Goal: Check status: Check status

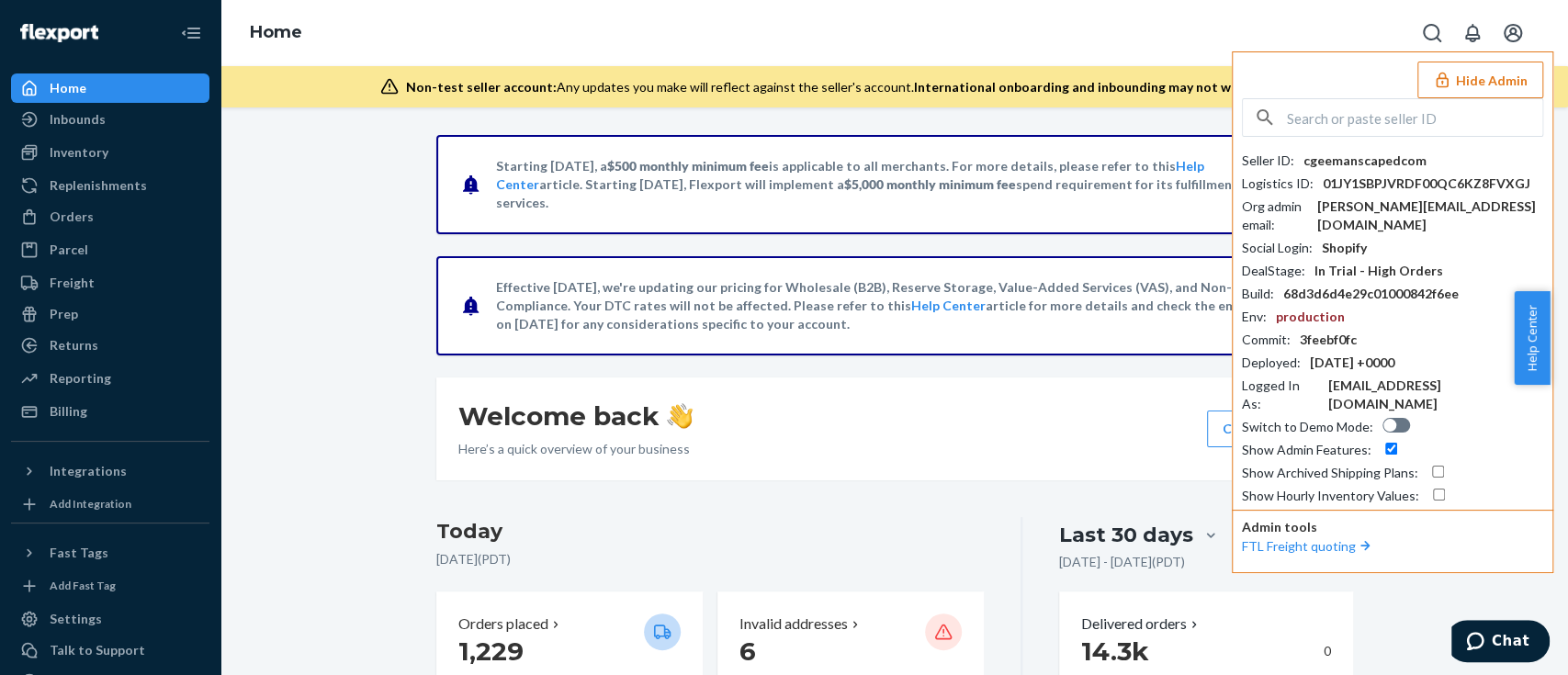
click at [1342, 117] on input "text" at bounding box center [1415, 118] width 255 height 37
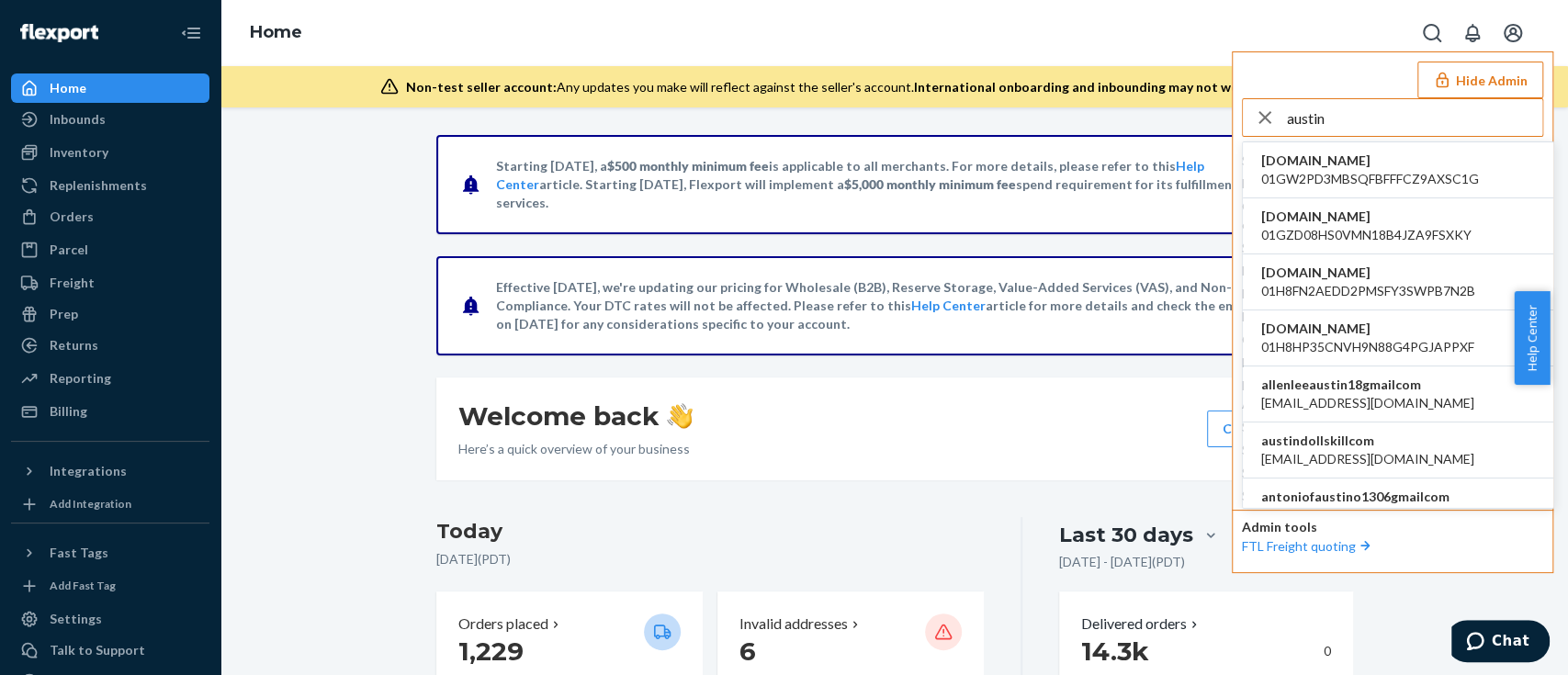
type input "austin"
click at [1348, 469] on span "alyssa@dollskill.com" at bounding box center [1367, 459] width 213 height 19
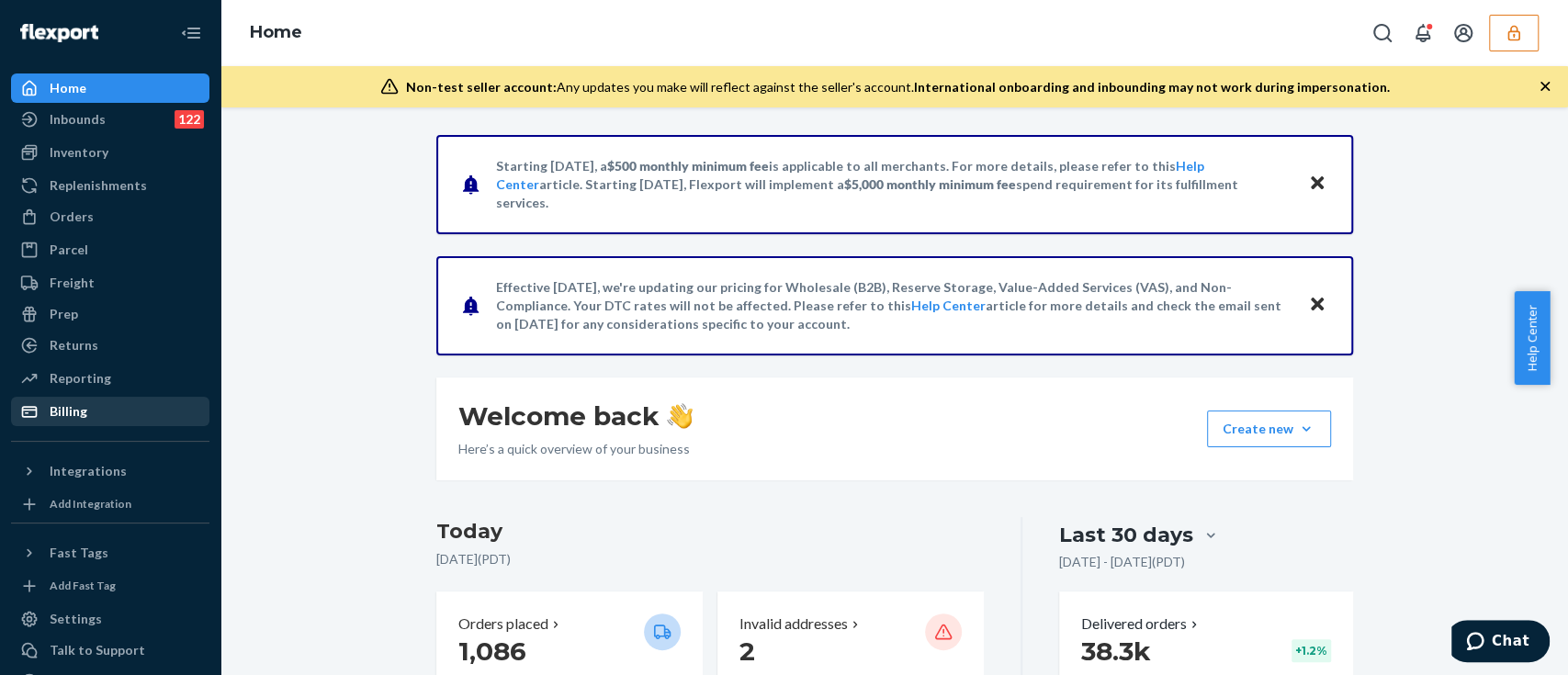
click at [123, 414] on div "Billing" at bounding box center [110, 411] width 195 height 25
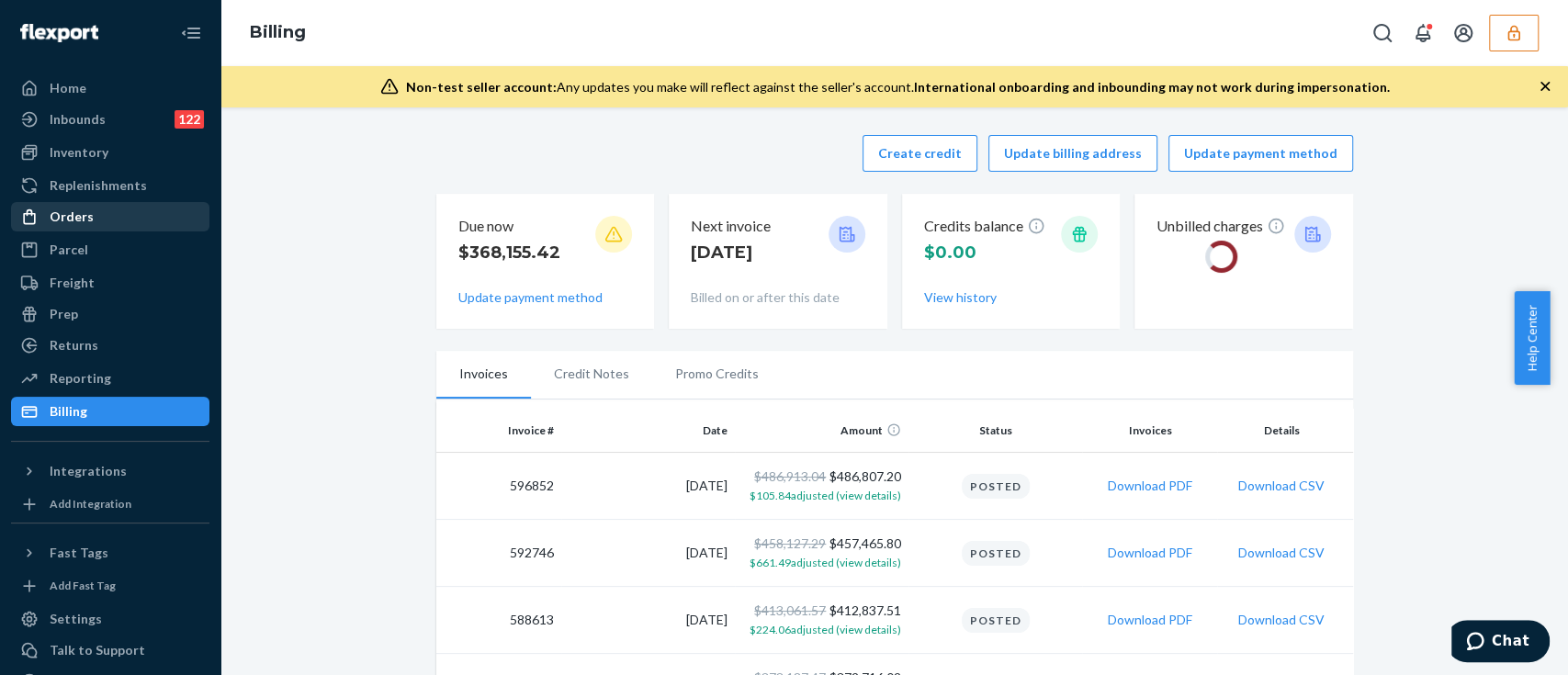
click at [95, 229] on div "Orders" at bounding box center [110, 216] width 195 height 25
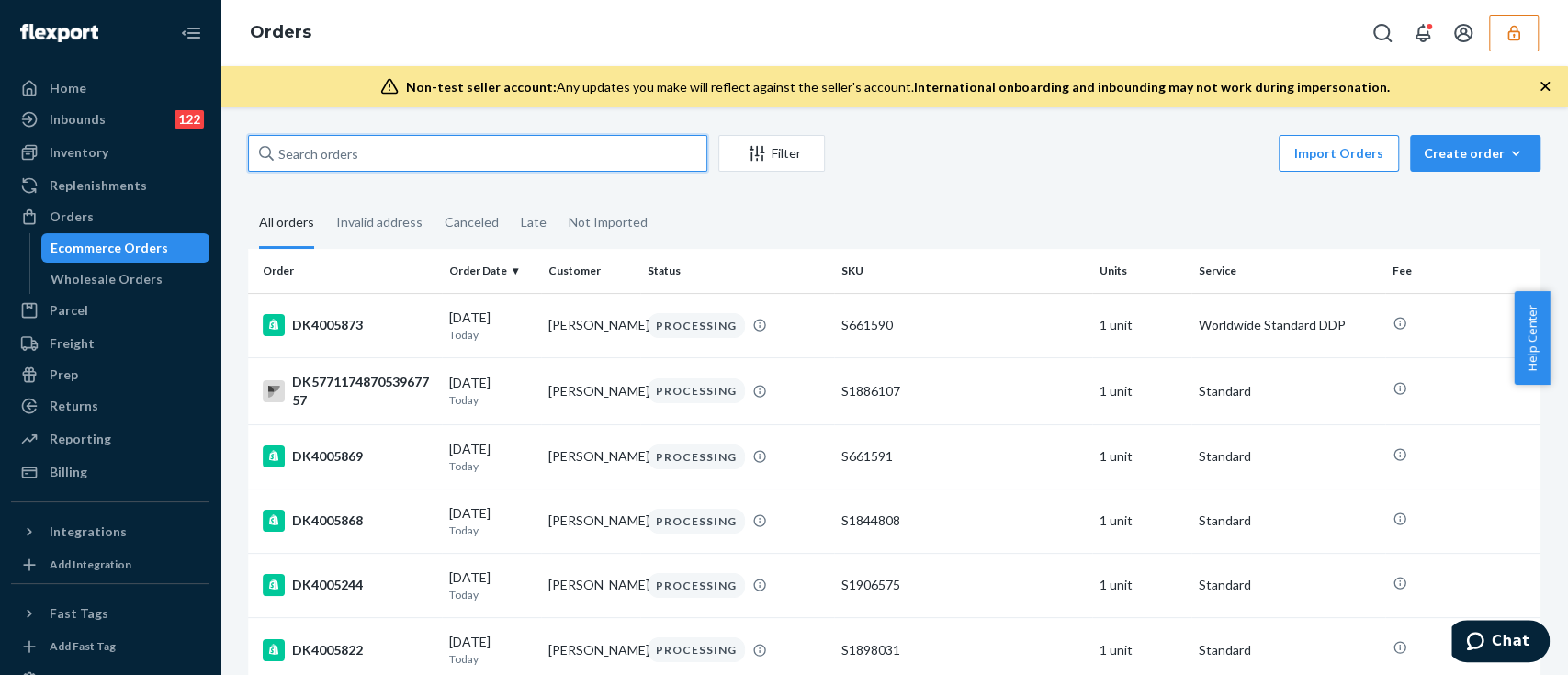
click at [311, 154] on input "text" at bounding box center [478, 154] width 460 height 37
paste input "RJ7I0UG3GE"
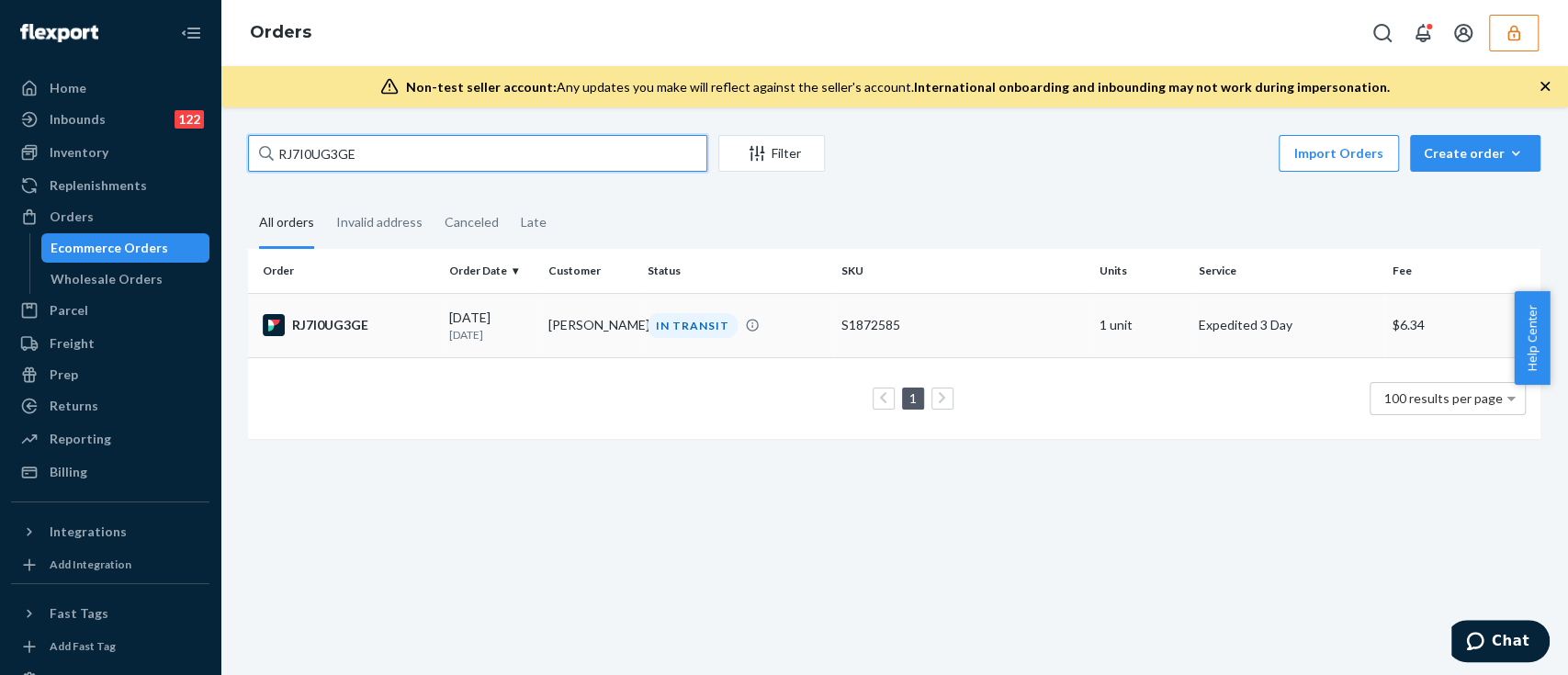
type input "RJ7I0UG3GE"
click at [344, 327] on div "RJ7I0UG3GE" at bounding box center [349, 325] width 171 height 22
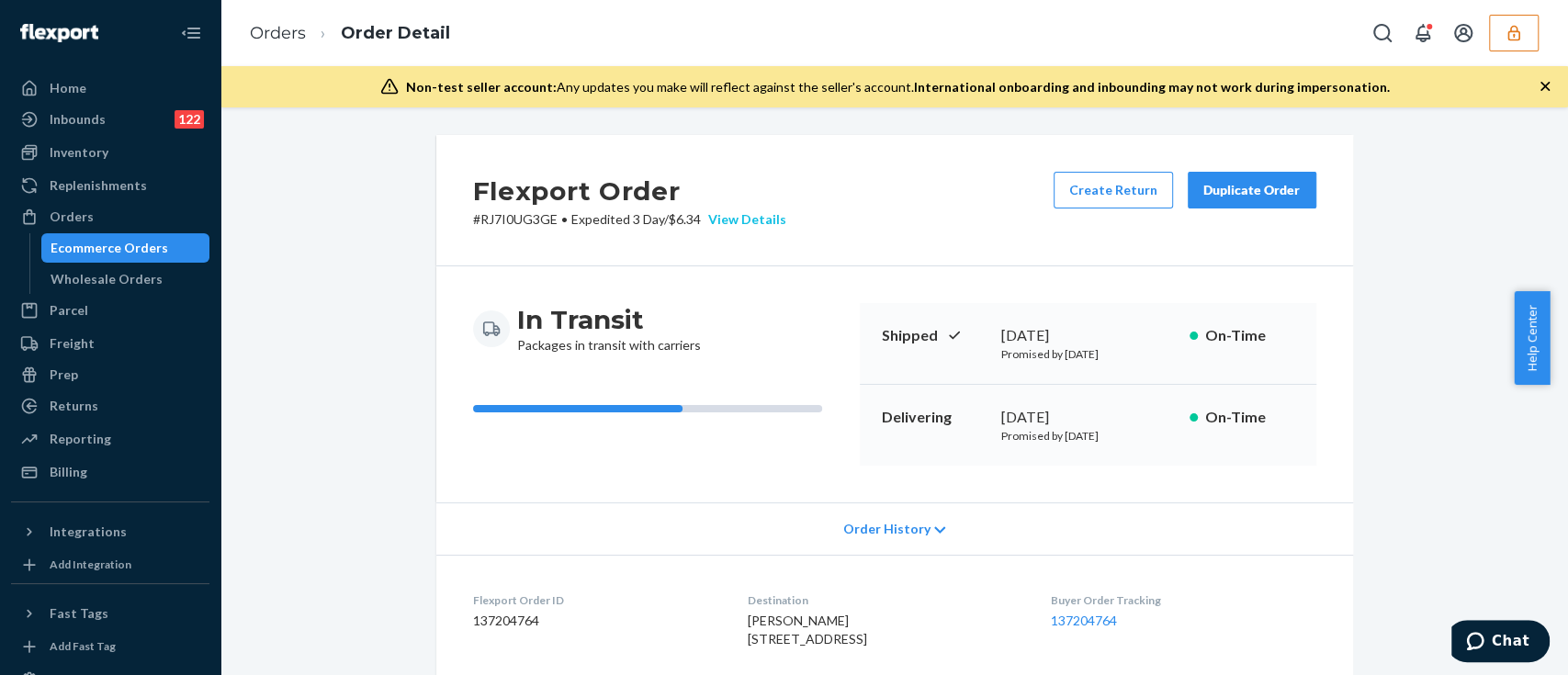
click at [736, 220] on div "View Details" at bounding box center [744, 219] width 86 height 19
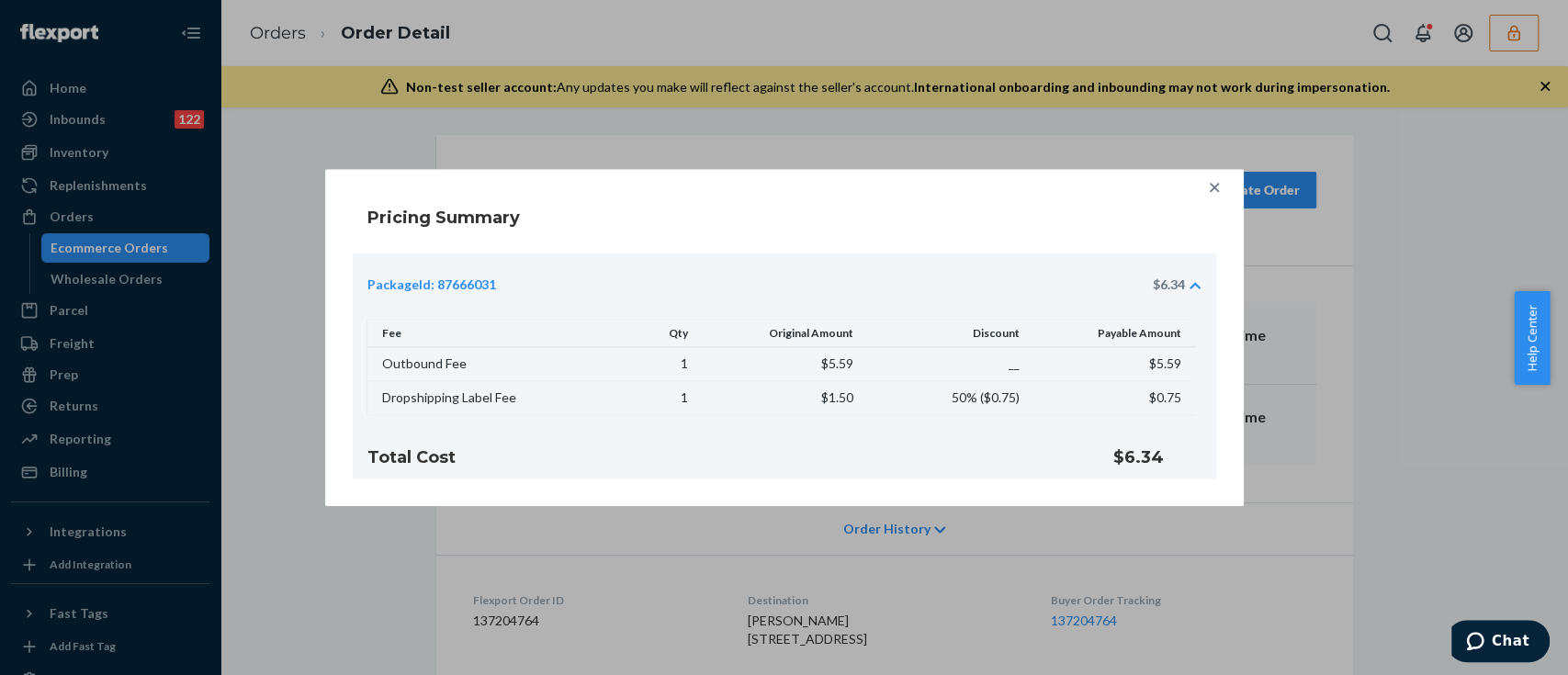
click at [1361, 365] on div "Pricing Summary PackageId: 87666031 $6.34 Fee Qty Original Amount Discount Paya…" at bounding box center [784, 337] width 1568 height 675
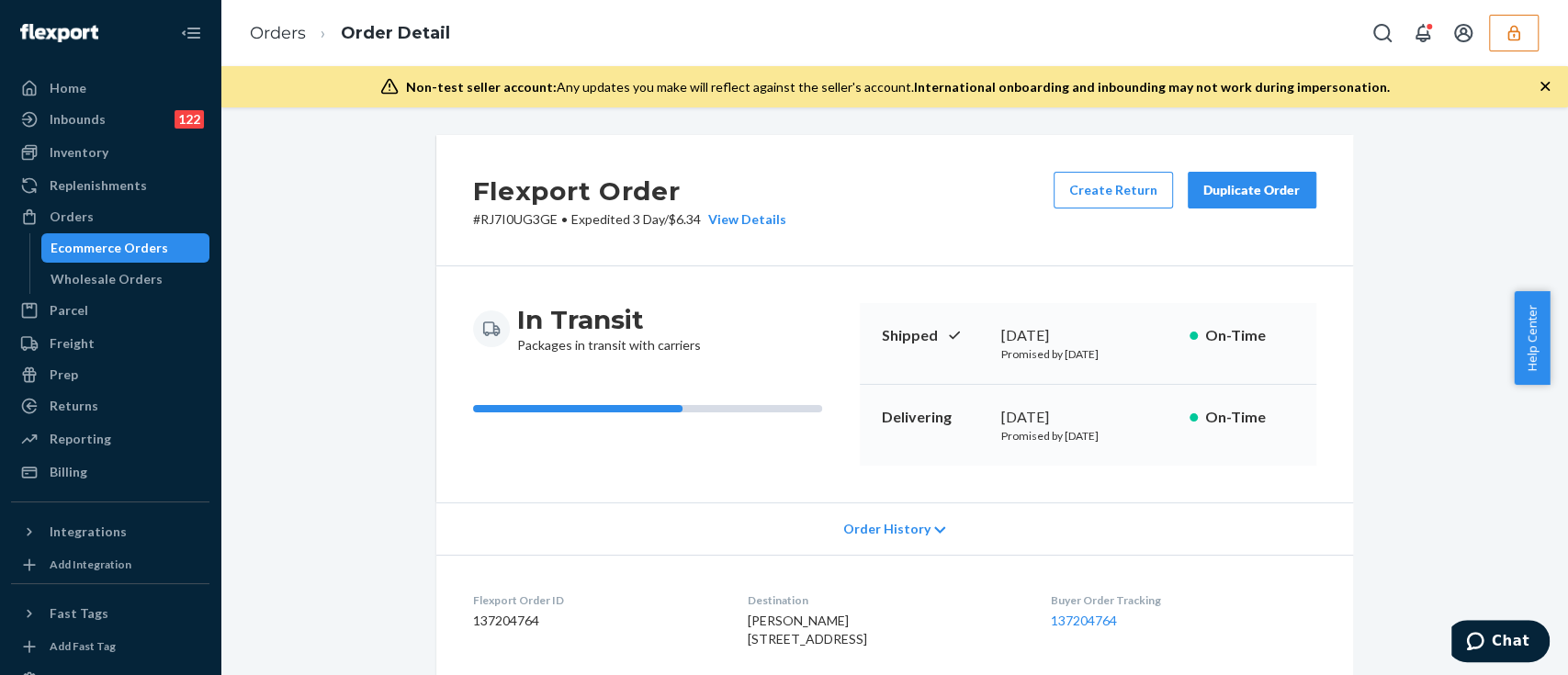
drag, startPoint x: 861, startPoint y: 171, endPoint x: 886, endPoint y: 161, distance: 26.9
click at [864, 169] on div "Flexport Order # RJ7I0UG3GE • Expedited 3 Day / $6.34 View Details Create Retur…" at bounding box center [895, 201] width 917 height 131
click at [739, 222] on div "View Details" at bounding box center [744, 219] width 86 height 19
click at [868, 538] on div "Home Inbounds 122 Shipping Plans Problems 122 Inventory Products Replenishments…" at bounding box center [784, 337] width 1568 height 675
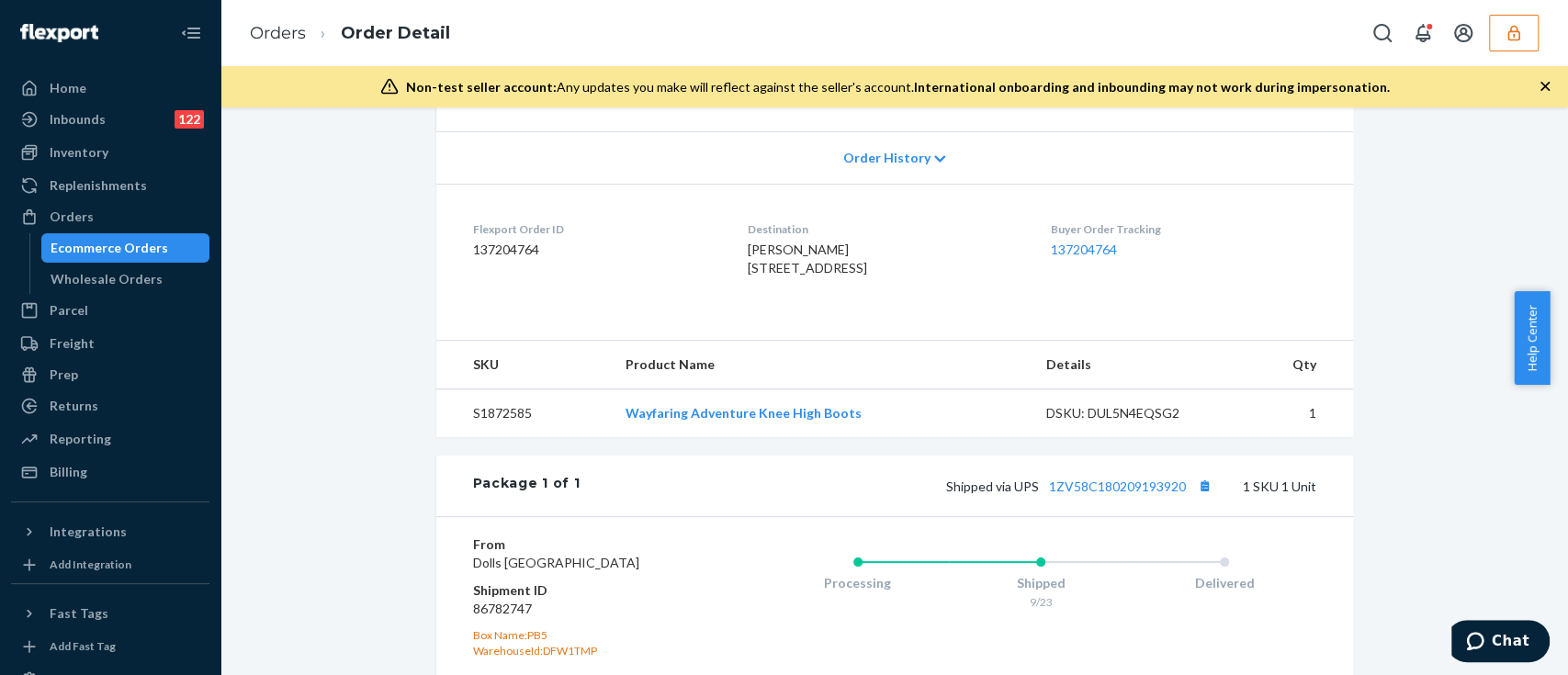
scroll to position [490, 0]
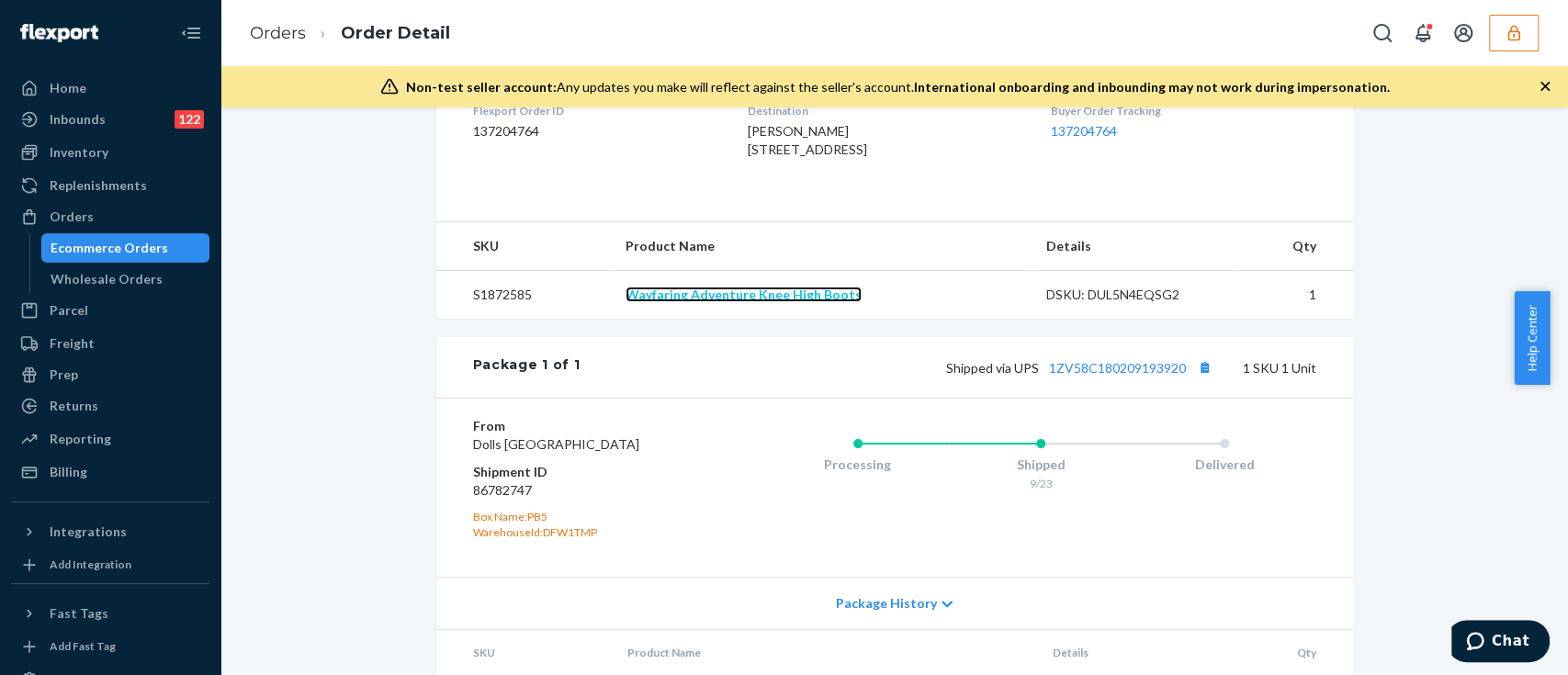
click at [663, 302] on link "Wayfaring Adventure Knee High Boots" at bounding box center [743, 294] width 236 height 16
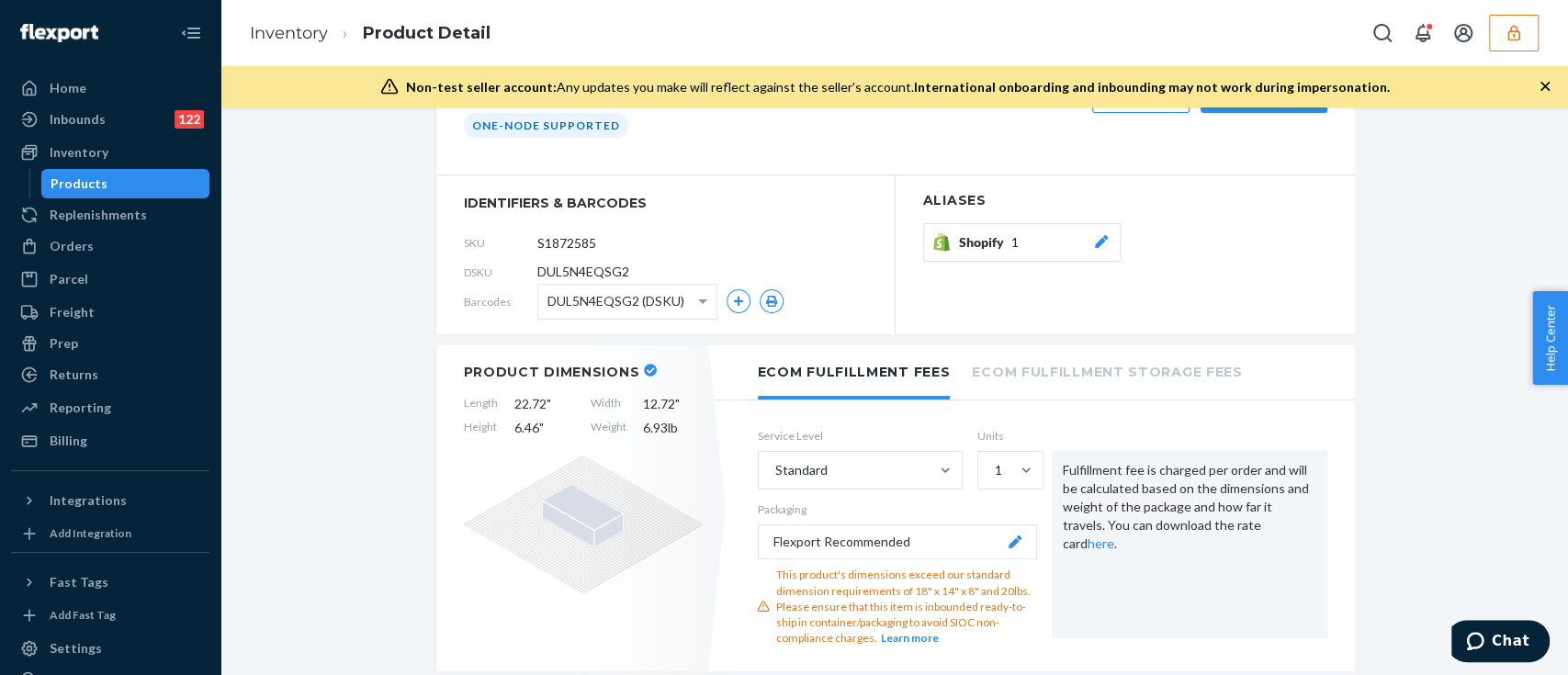
scroll to position [244, 0]
